Goal: Use online tool/utility: Utilize a website feature to perform a specific function

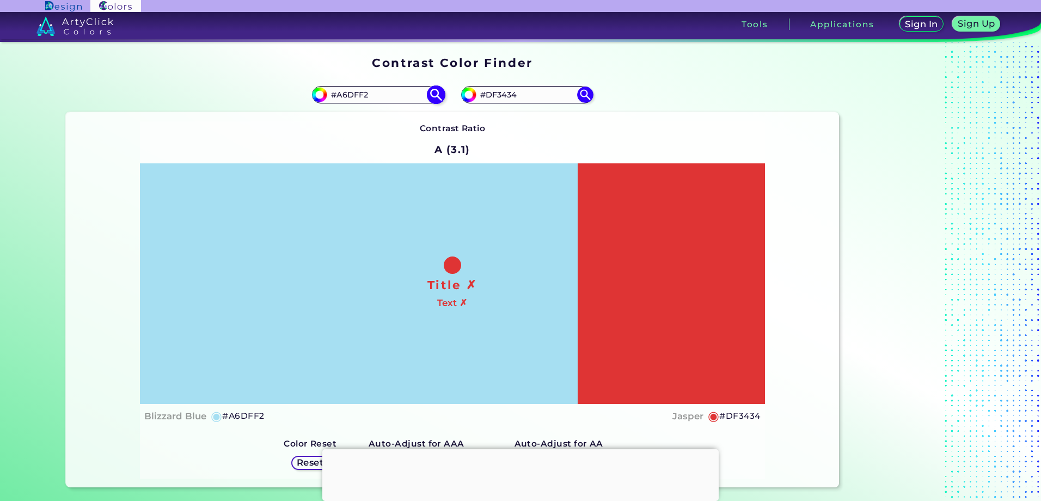
click at [374, 93] on input "#A6DFF2" at bounding box center [377, 94] width 101 height 15
type input "#"
type input "#F0F0F0"
click at [431, 93] on img at bounding box center [435, 95] width 19 height 19
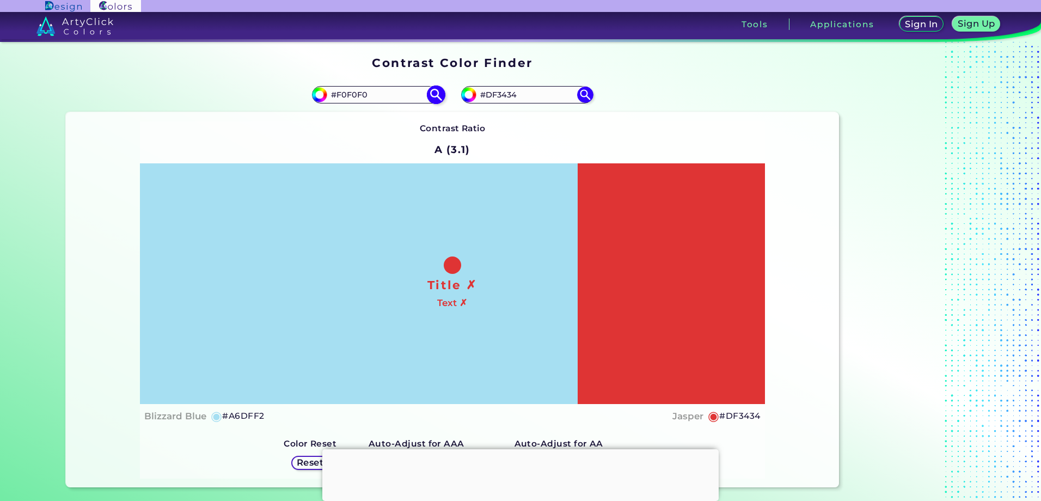
type input "#f0f0f0"
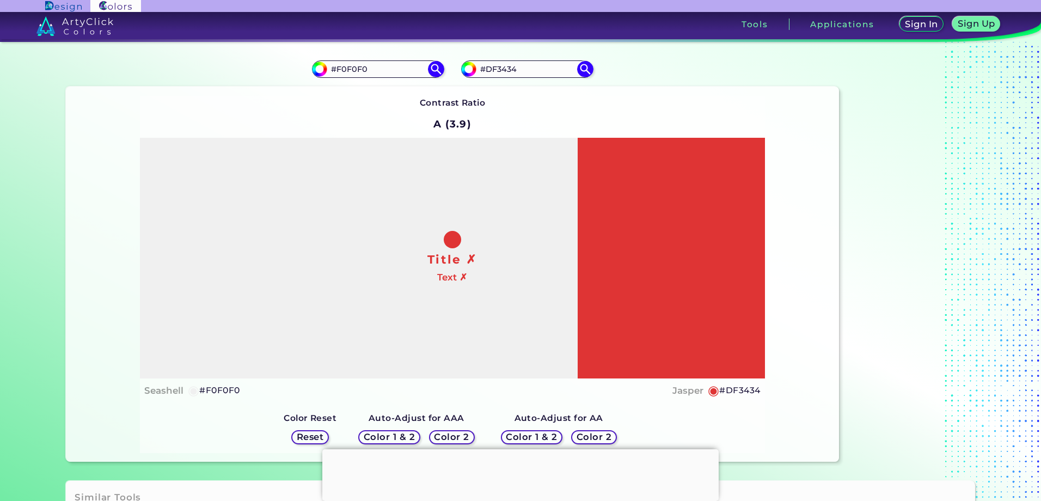
scroll to position [54, 0]
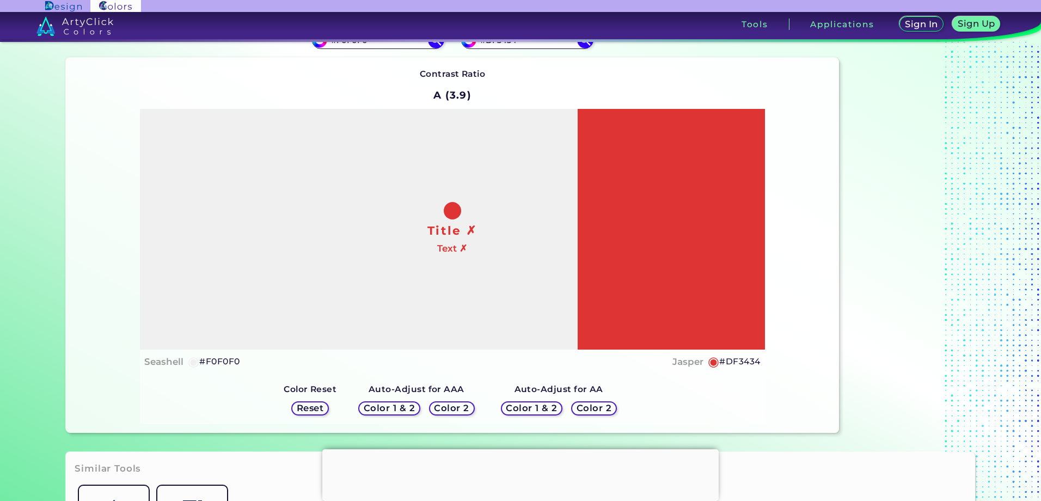
click at [450, 407] on h5 "Color 2" at bounding box center [452, 408] width 32 height 8
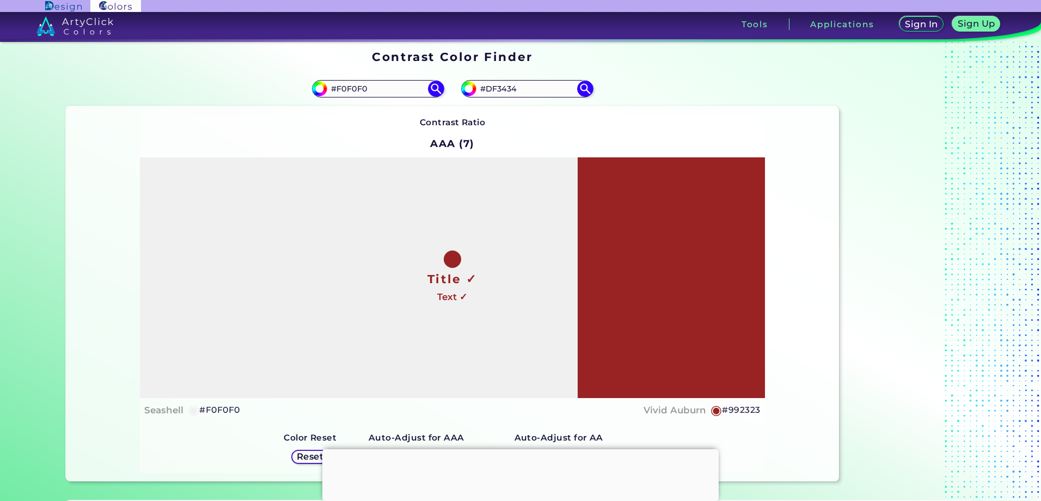
scroll to position [0, 0]
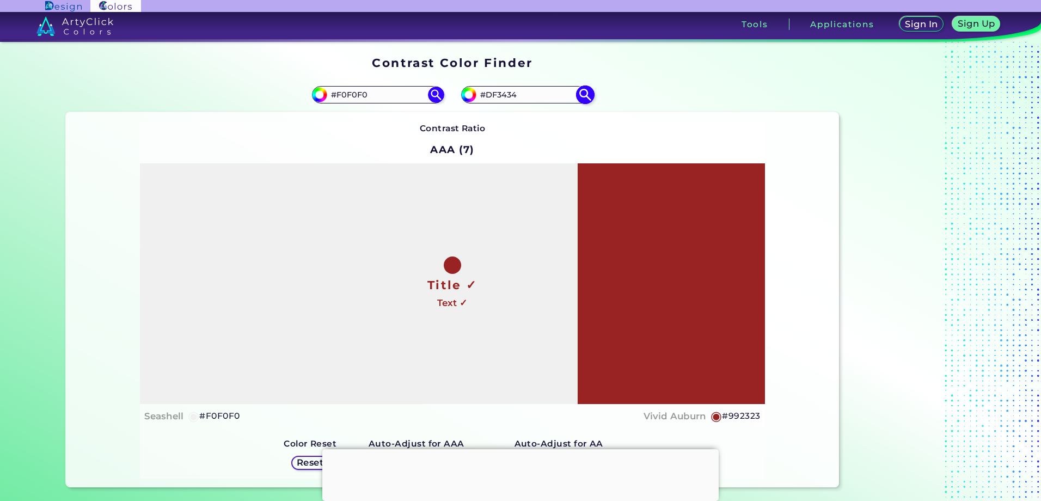
click at [516, 93] on input "#DF3434" at bounding box center [527, 94] width 101 height 15
type input "#000000"
click at [583, 93] on img at bounding box center [585, 95] width 19 height 19
type input "#000000"
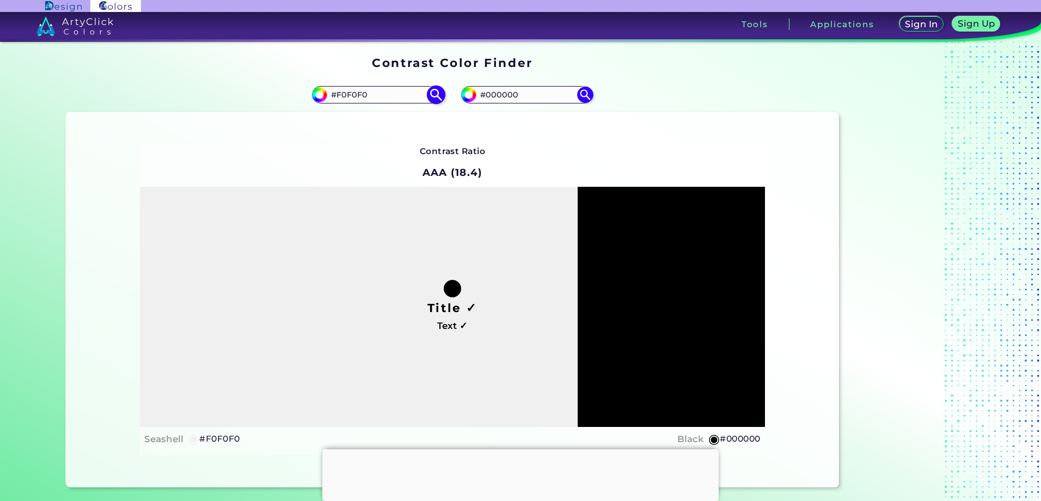
click at [379, 98] on input "#F0F0F0" at bounding box center [377, 94] width 101 height 15
type input "#0088C8"
click at [431, 96] on img at bounding box center [435, 95] width 19 height 19
type input "#0088c8"
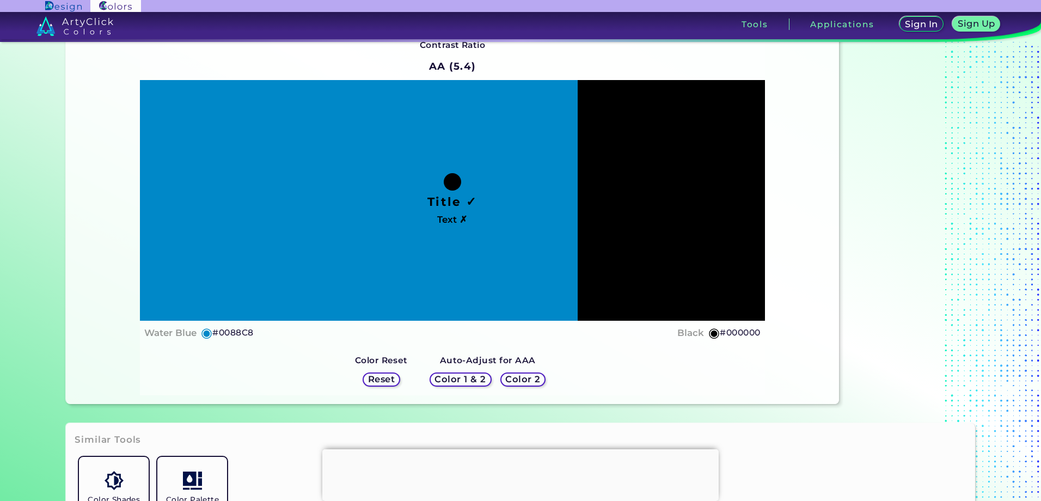
scroll to position [54, 0]
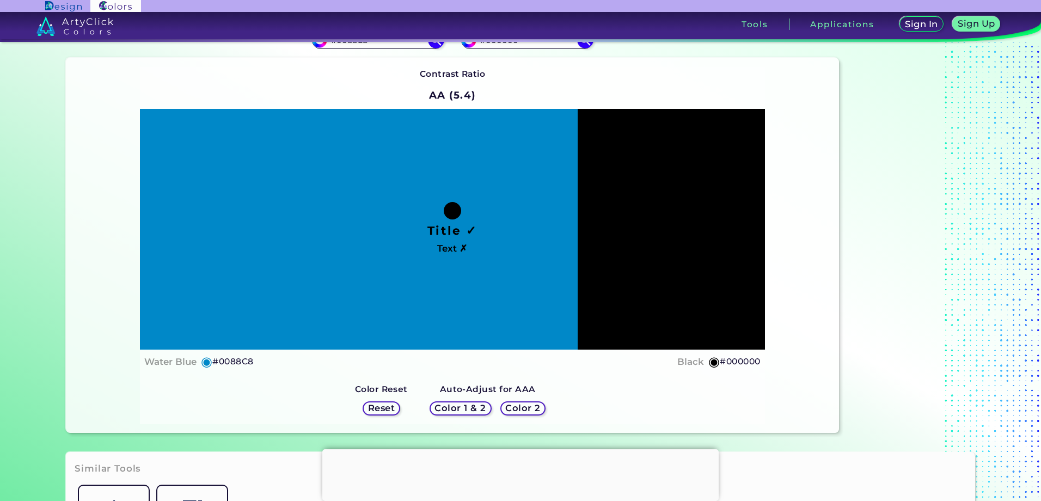
click at [455, 407] on h5 "Color 1 & 2" at bounding box center [460, 408] width 46 height 8
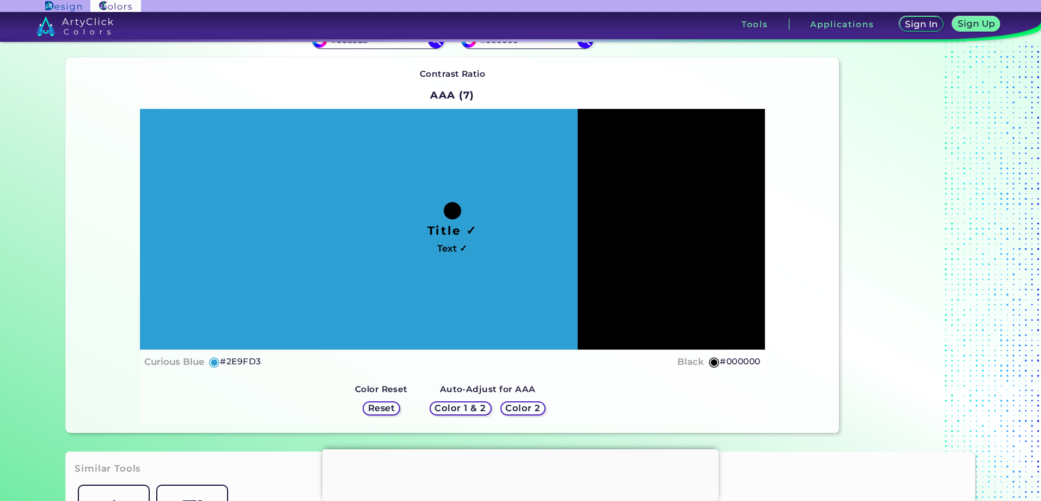
scroll to position [109, 0]
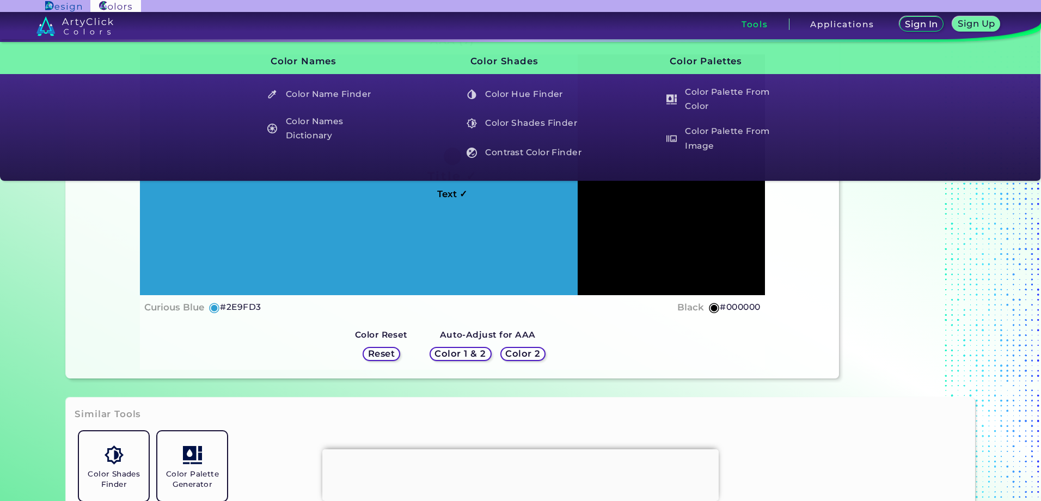
click at [590, 325] on div "Contrast Ratio AAA (7) Title ✓ Text ✓ Curious Blue ◉ #2E9FD3 Black" at bounding box center [452, 191] width 625 height 357
click at [98, 290] on div "Contrast Ratio AAA (7) Title ✓ Text ✓ Curious Blue ◉ #2E9FD3 Black ◉ #000000 Co…" at bounding box center [452, 190] width 773 height 375
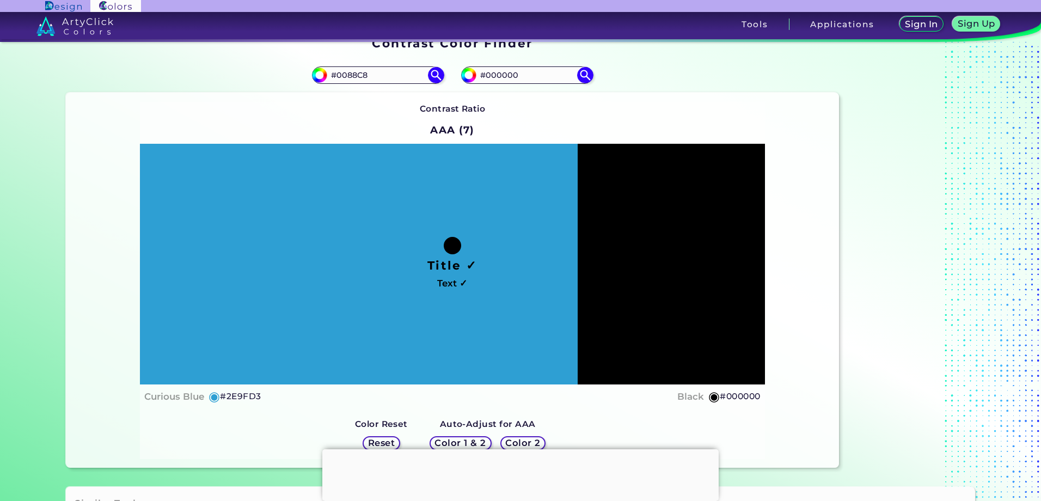
scroll to position [0, 0]
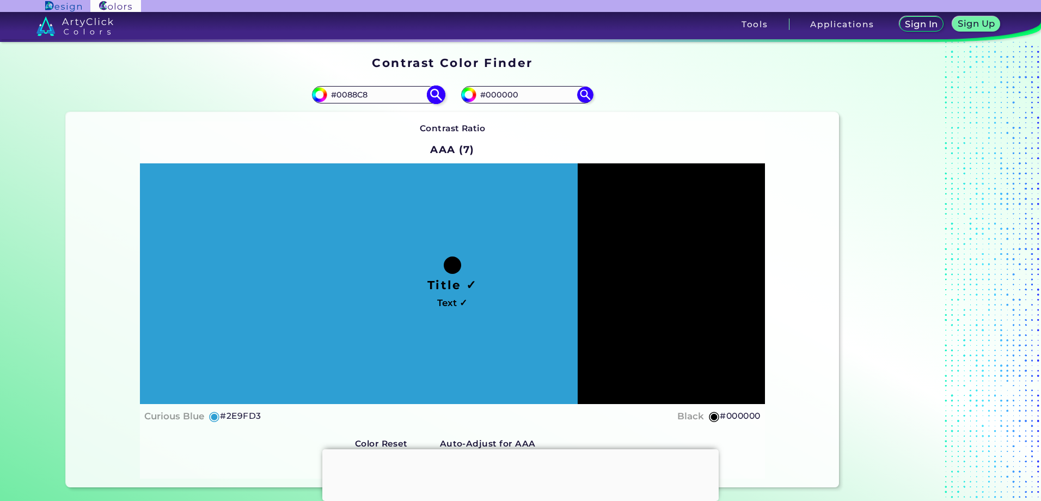
click at [379, 97] on input "#0088C8" at bounding box center [377, 94] width 101 height 15
type input "#f0f0f0"
click at [435, 93] on img at bounding box center [435, 95] width 19 height 19
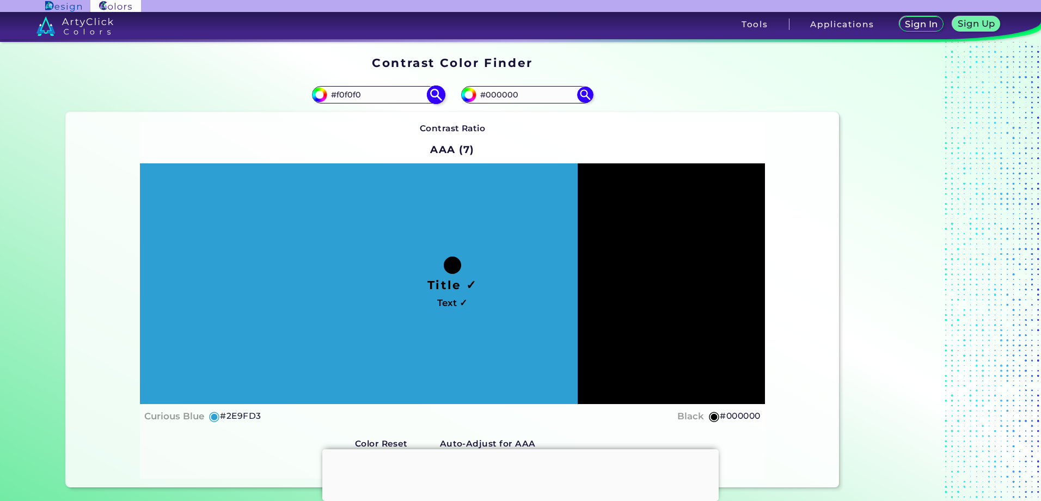
type input "#f0f0f0"
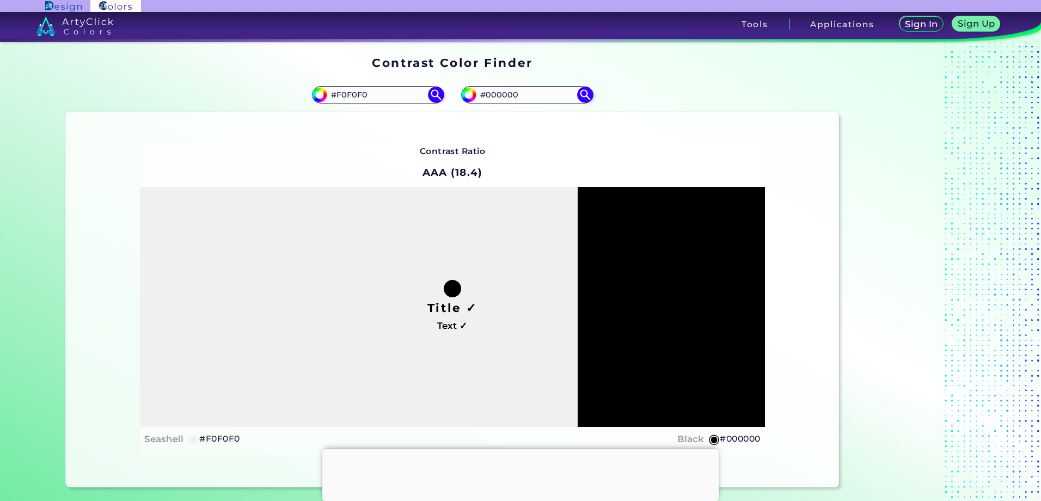
click at [497, 330] on div "Title ✓ Text ✓" at bounding box center [452, 307] width 625 height 240
click at [382, 88] on input "#F0F0F0" at bounding box center [377, 94] width 101 height 15
type input "#57c0ff"
click at [434, 91] on img at bounding box center [435, 95] width 19 height 19
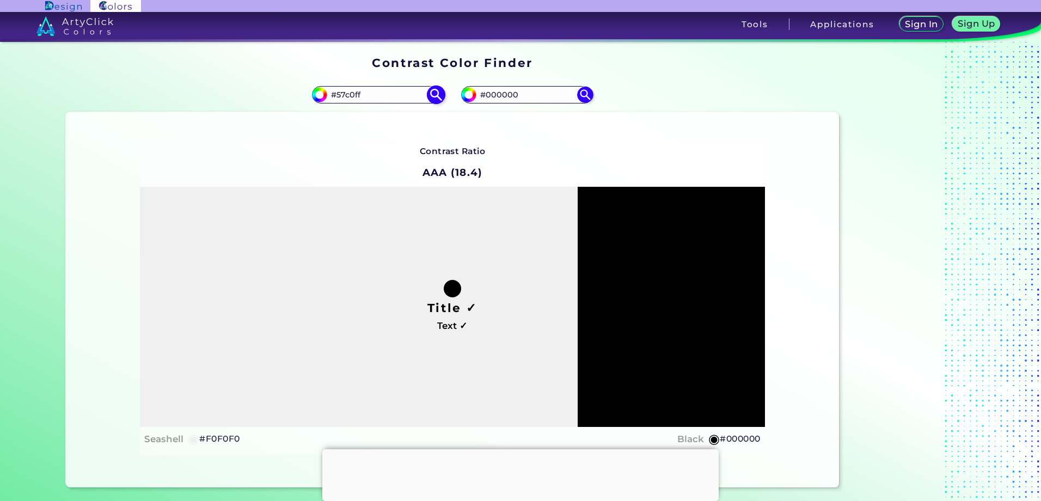
type input "#57c0ff"
type input "#57C0FF"
